Goal: Task Accomplishment & Management: Use online tool/utility

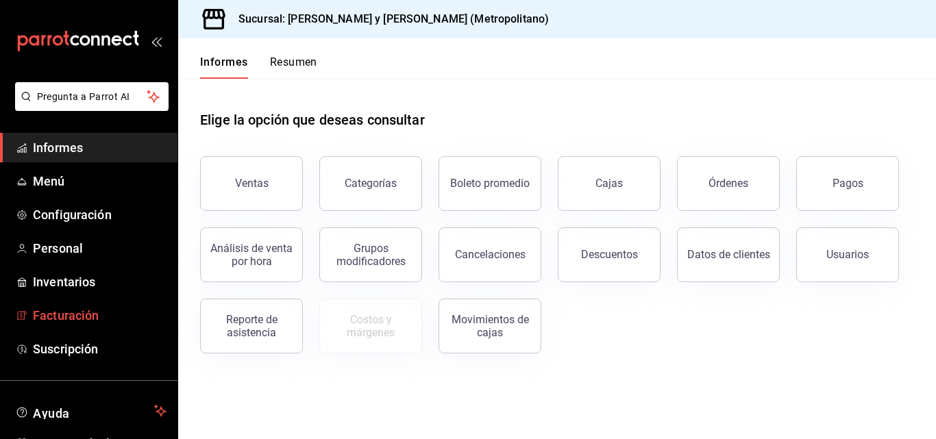
click at [145, 310] on span "Facturación" at bounding box center [100, 315] width 134 height 18
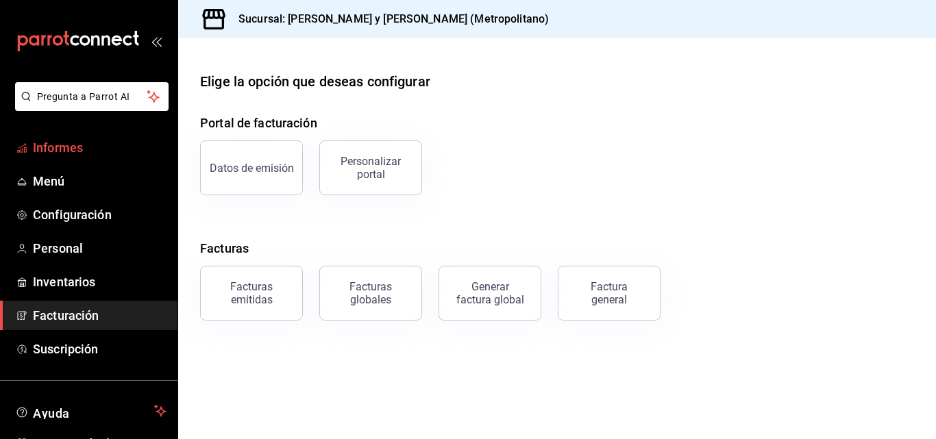
click at [105, 147] on span "Informes" at bounding box center [100, 147] width 134 height 18
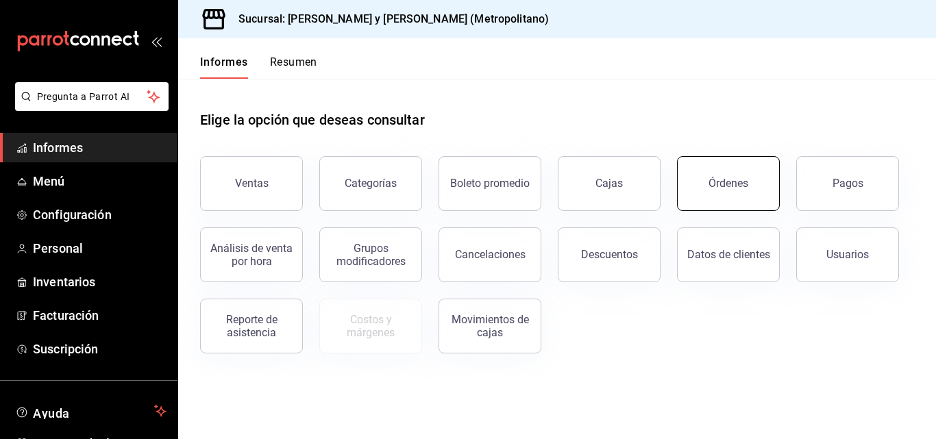
click at [724, 202] on button "Órdenes" at bounding box center [728, 183] width 103 height 55
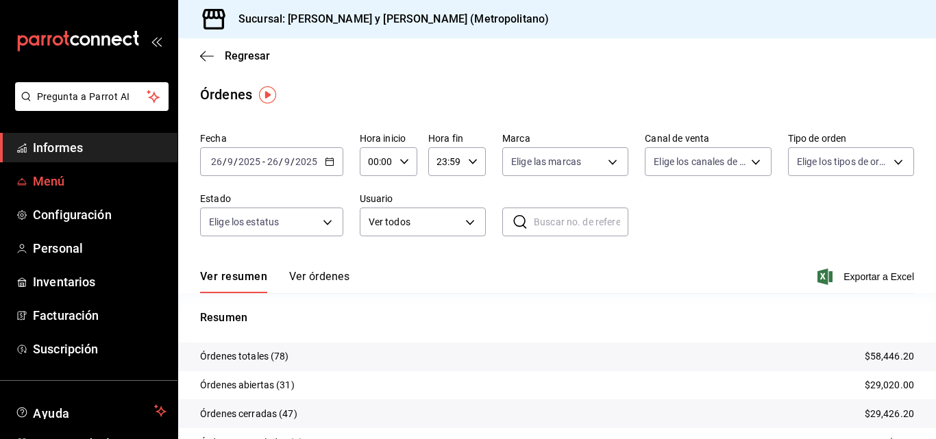
click at [86, 168] on link "Menú" at bounding box center [88, 180] width 177 height 29
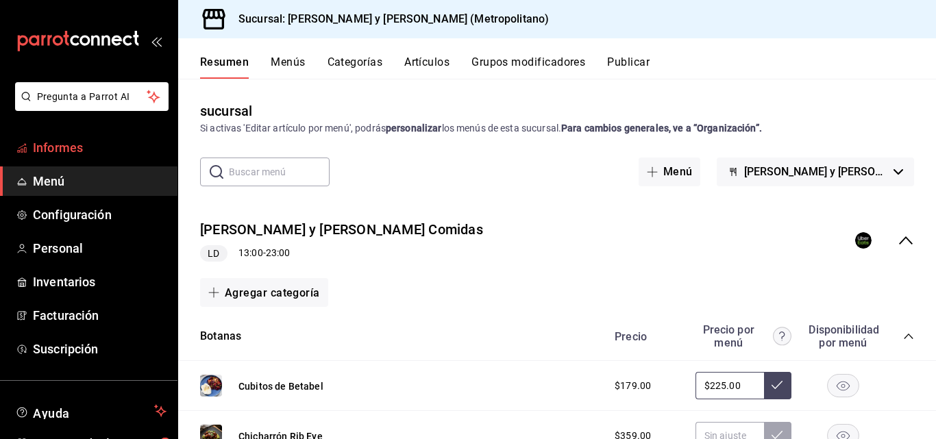
click at [98, 138] on link "Informes" at bounding box center [88, 147] width 177 height 29
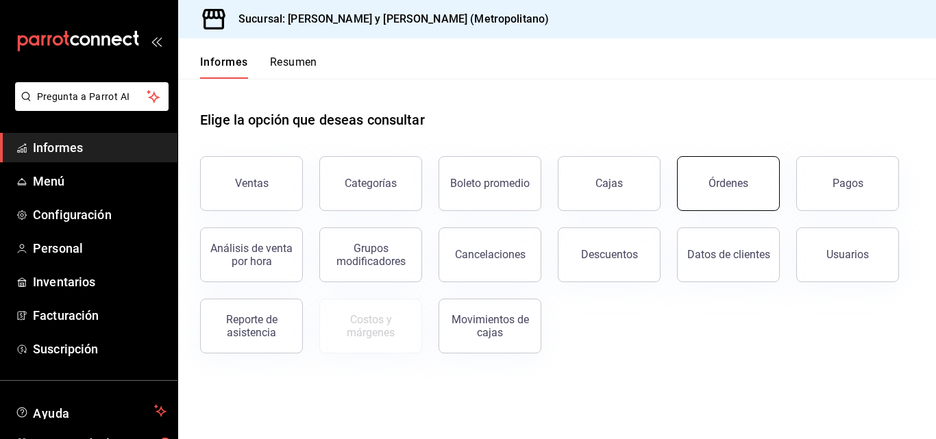
click at [747, 162] on button "Órdenes" at bounding box center [728, 183] width 103 height 55
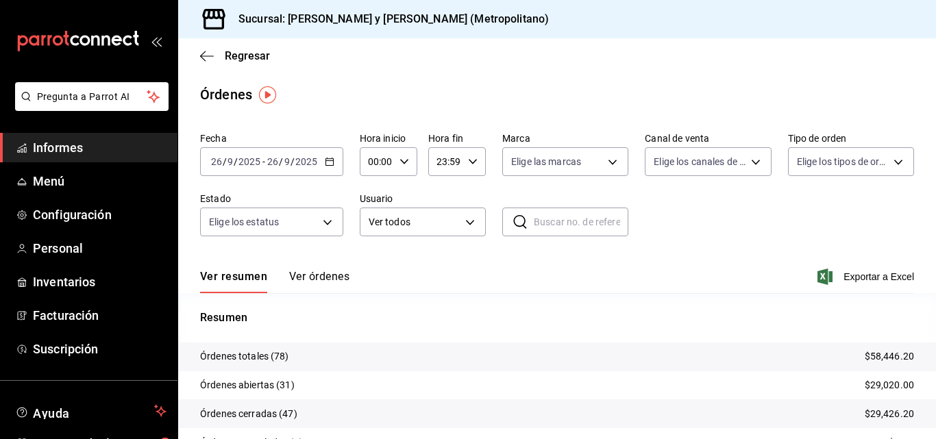
click at [136, 151] on span "Informes" at bounding box center [100, 147] width 134 height 18
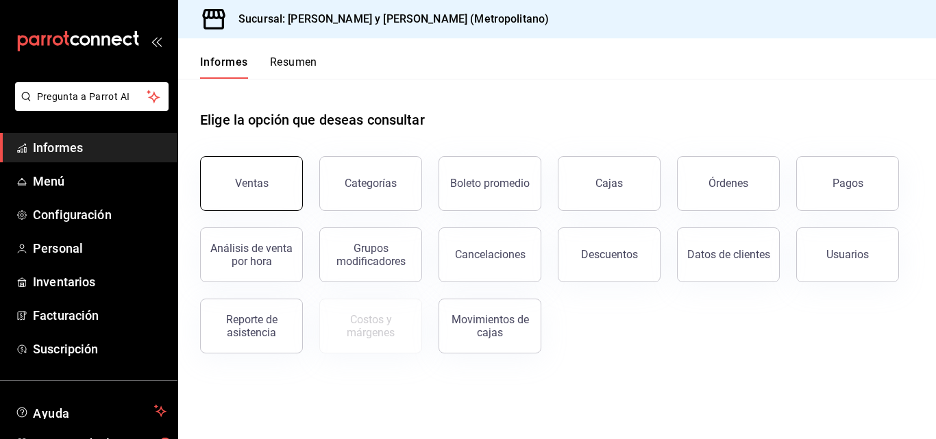
click at [284, 210] on div "Ventas Categorías Boleto promedio Cajas Órdenes Pagos Análisis de venta por hor…" at bounding box center [549, 247] width 730 height 214
click at [299, 197] on div "Ventas" at bounding box center [243, 175] width 119 height 71
click at [251, 185] on font "Ventas" at bounding box center [252, 183] width 34 height 13
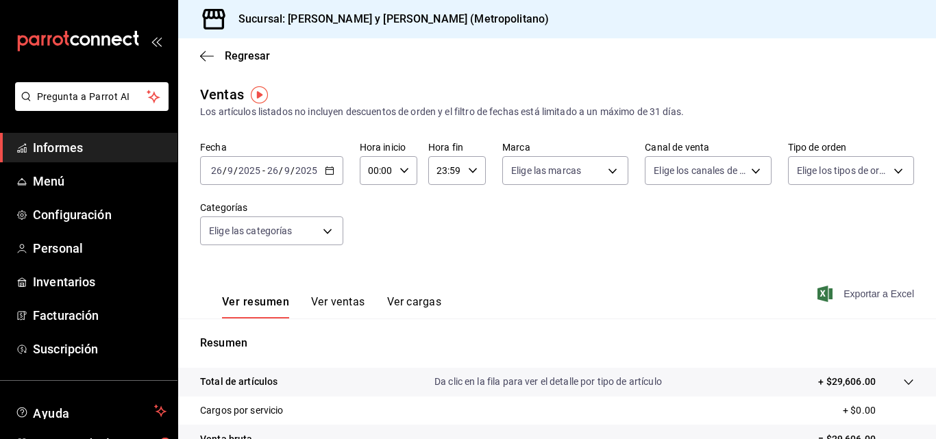
click at [843, 290] on font "Exportar a Excel" at bounding box center [878, 293] width 71 height 11
